Goal: Use online tool/utility: Utilize a website feature to perform a specific function

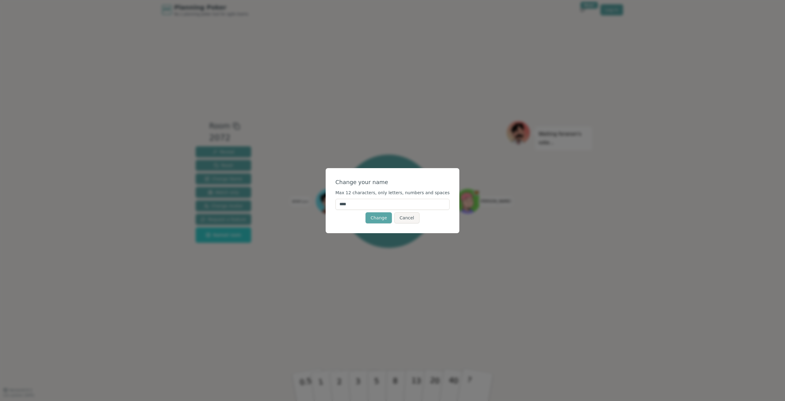
drag, startPoint x: 361, startPoint y: 204, endPoint x: 337, endPoint y: 200, distance: 24.1
click at [337, 200] on input "****" at bounding box center [392, 204] width 114 height 11
type input "****"
click at [376, 218] on button "Change" at bounding box center [378, 217] width 26 height 11
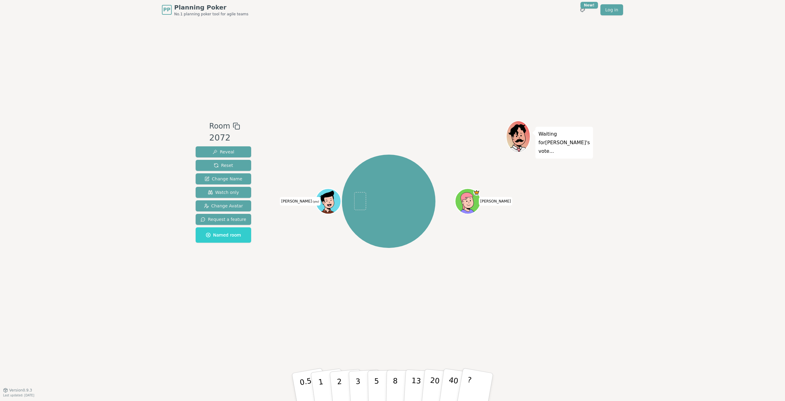
click at [330, 202] on icon at bounding box center [329, 202] width 1 height 1
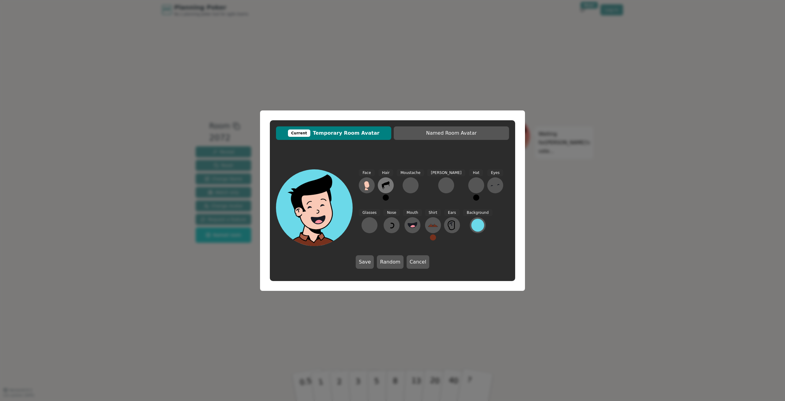
click at [383, 184] on icon at bounding box center [386, 185] width 8 height 8
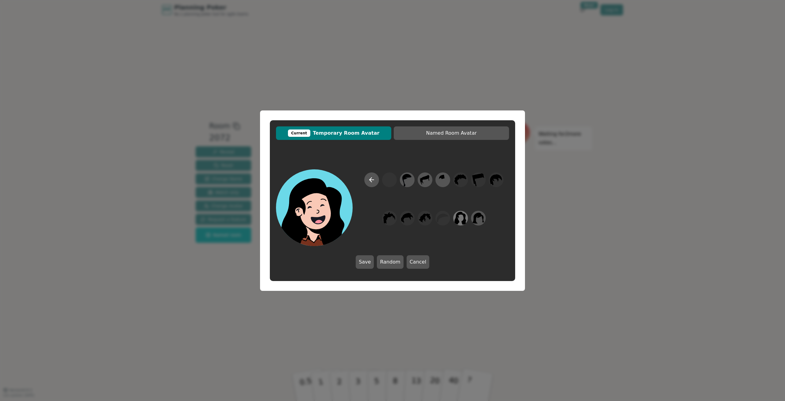
click at [461, 220] on icon at bounding box center [460, 218] width 12 height 14
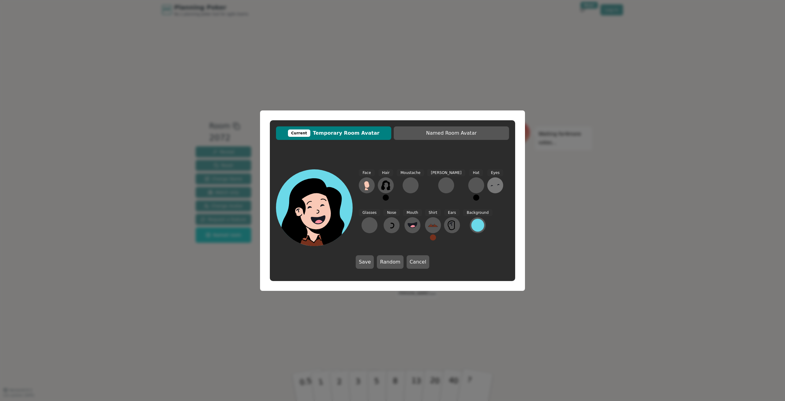
click at [490, 183] on icon at bounding box center [495, 185] width 10 height 10
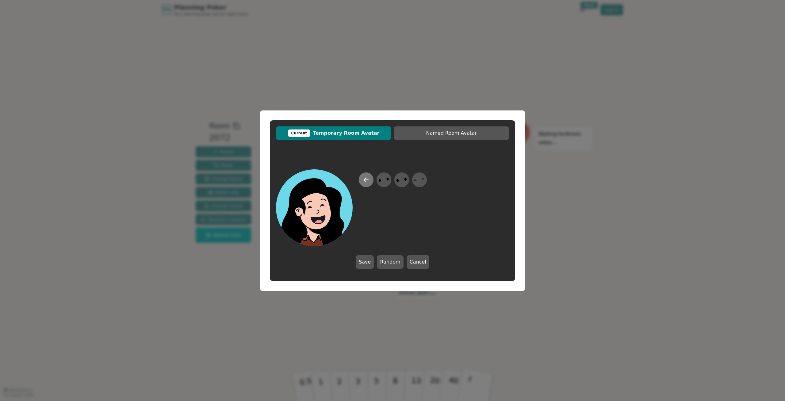
click at [367, 176] on button at bounding box center [366, 179] width 15 height 15
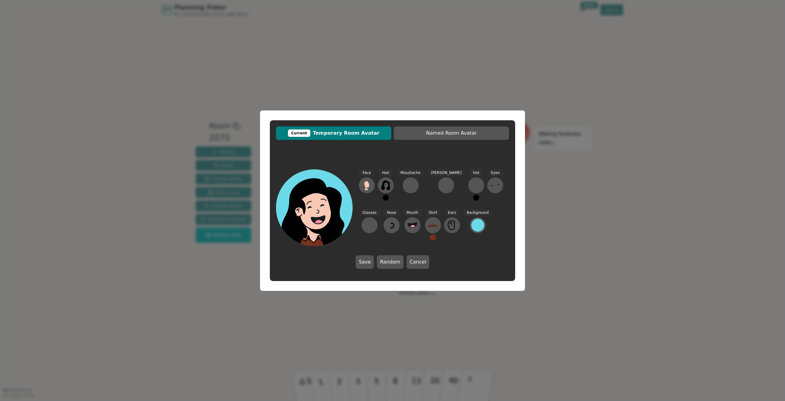
click at [385, 197] on button at bounding box center [386, 197] width 6 height 6
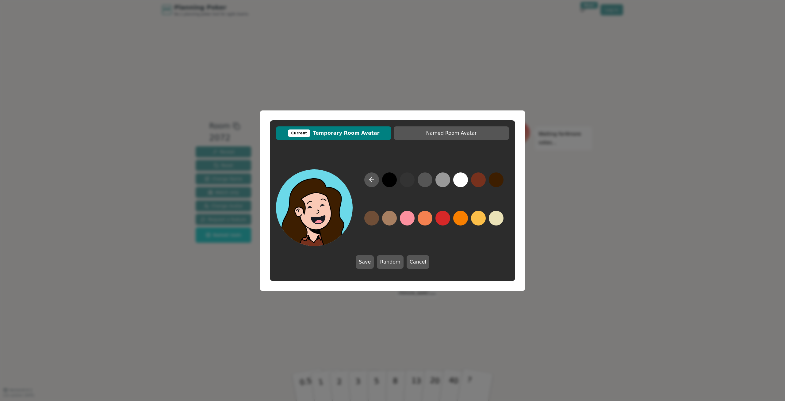
click at [495, 181] on button at bounding box center [496, 179] width 15 height 15
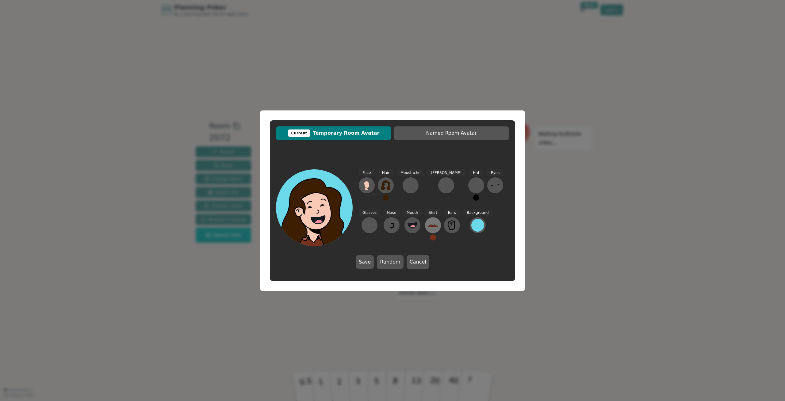
click at [428, 229] on icon at bounding box center [433, 225] width 10 height 10
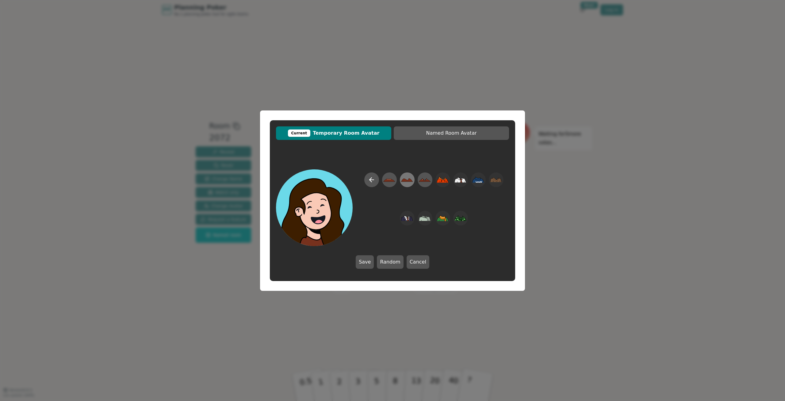
click at [405, 180] on icon at bounding box center [407, 179] width 12 height 3
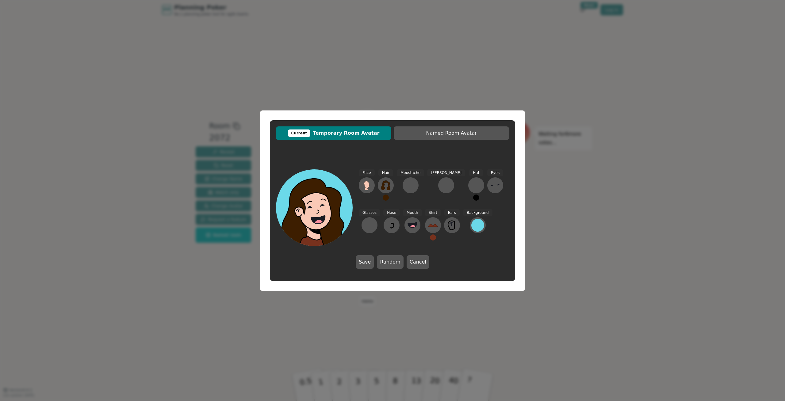
click at [430, 234] on button at bounding box center [433, 237] width 6 height 6
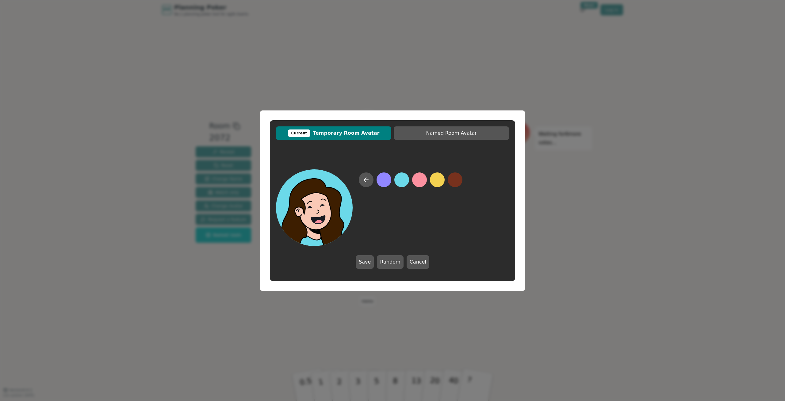
click at [402, 181] on button at bounding box center [401, 179] width 15 height 15
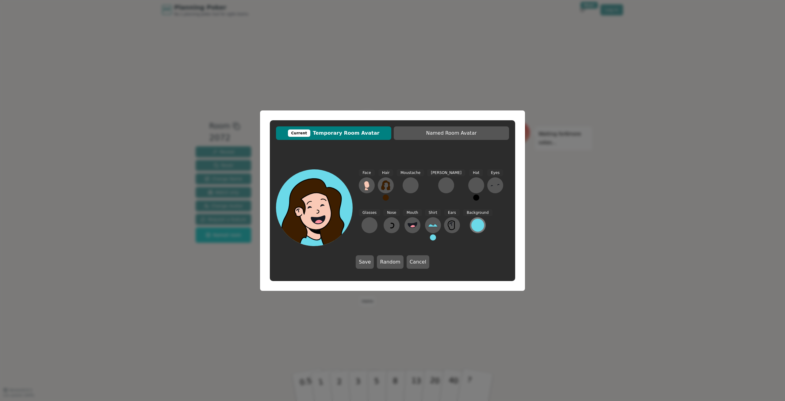
click at [471, 222] on div at bounding box center [477, 225] width 13 height 13
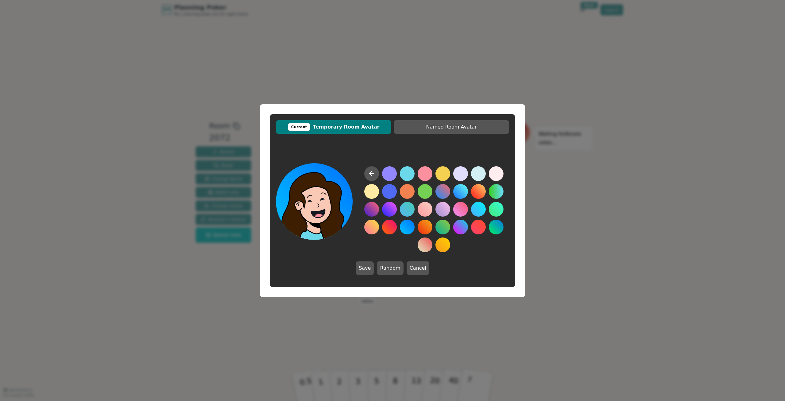
click at [410, 229] on button at bounding box center [407, 226] width 15 height 15
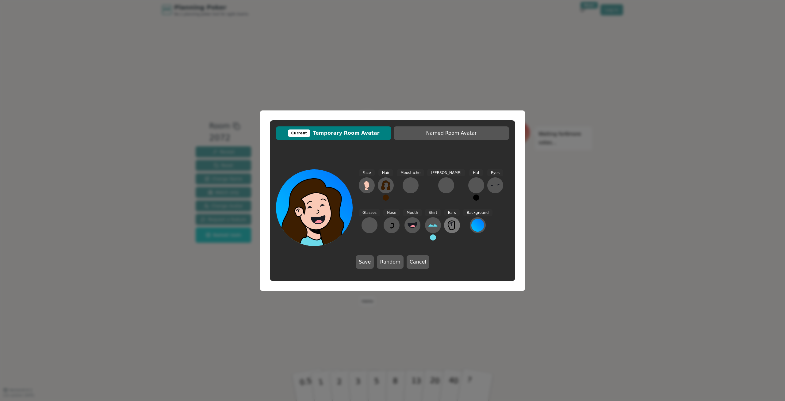
click at [444, 223] on button at bounding box center [452, 225] width 16 height 16
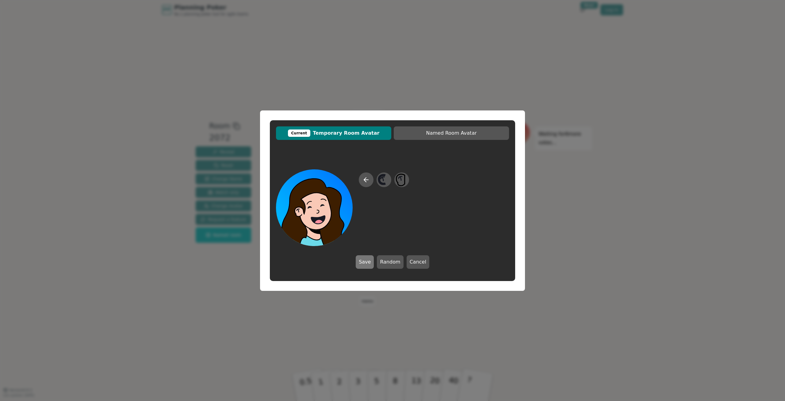
click at [367, 264] on button "Save" at bounding box center [365, 261] width 18 height 13
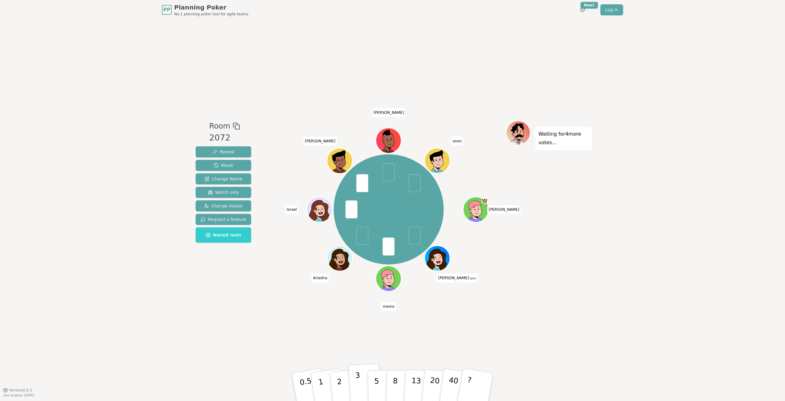
click at [353, 373] on button "3" at bounding box center [364, 387] width 33 height 48
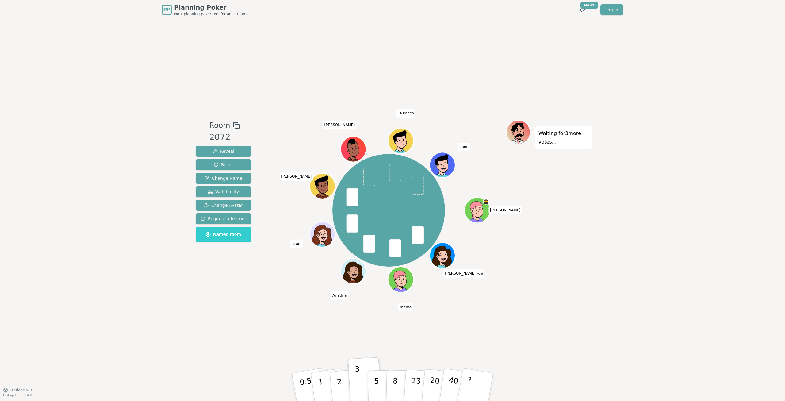
click at [446, 257] on icon at bounding box center [443, 259] width 12 height 4
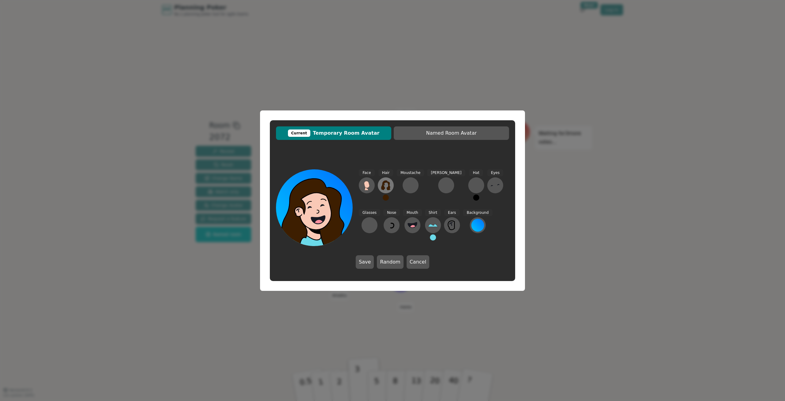
click at [383, 184] on icon at bounding box center [385, 185] width 9 height 10
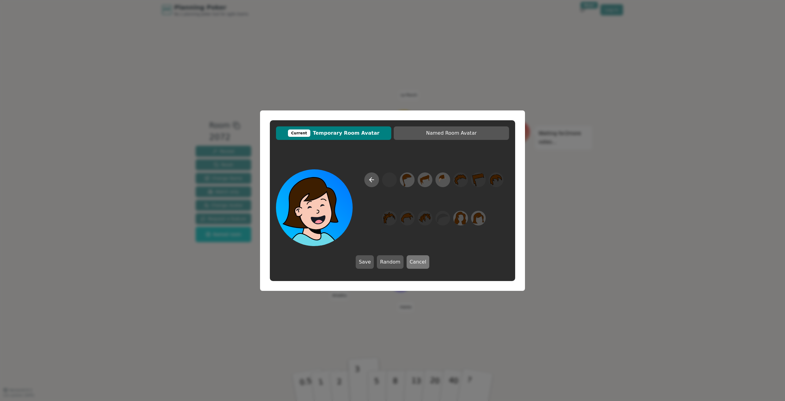
click at [414, 263] on button "Cancel" at bounding box center [417, 261] width 23 height 13
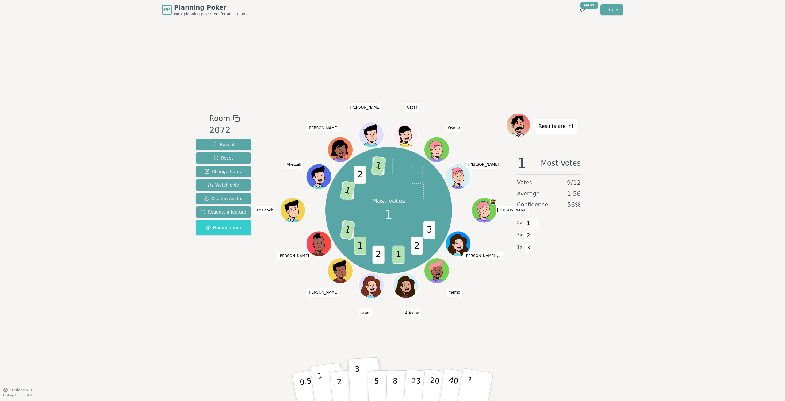
click at [322, 385] on p "1" at bounding box center [321, 387] width 9 height 33
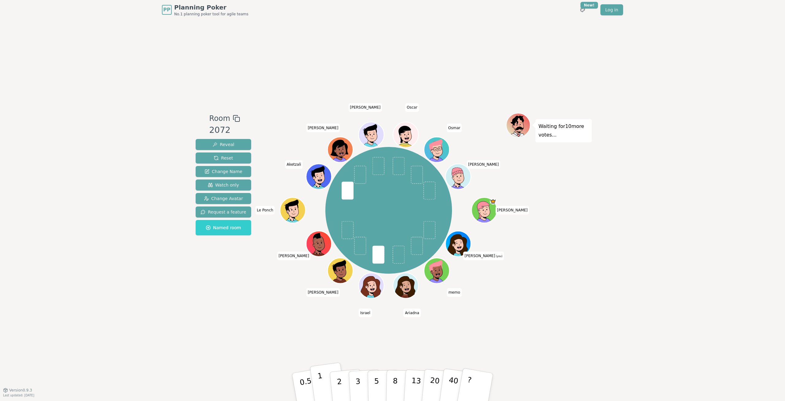
click at [322, 385] on p "1" at bounding box center [321, 387] width 9 height 33
click at [325, 388] on button "1" at bounding box center [328, 387] width 36 height 50
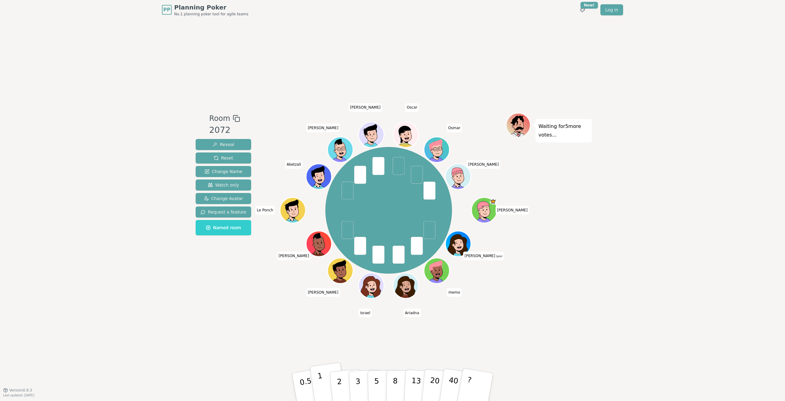
click at [323, 389] on button "1" at bounding box center [328, 387] width 36 height 50
click at [321, 392] on p "1" at bounding box center [321, 387] width 9 height 33
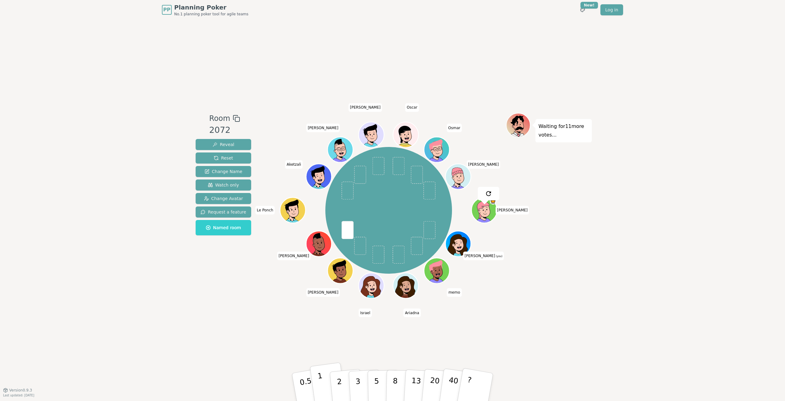
click at [322, 377] on button "1" at bounding box center [328, 387] width 36 height 50
